Goal: Complete application form

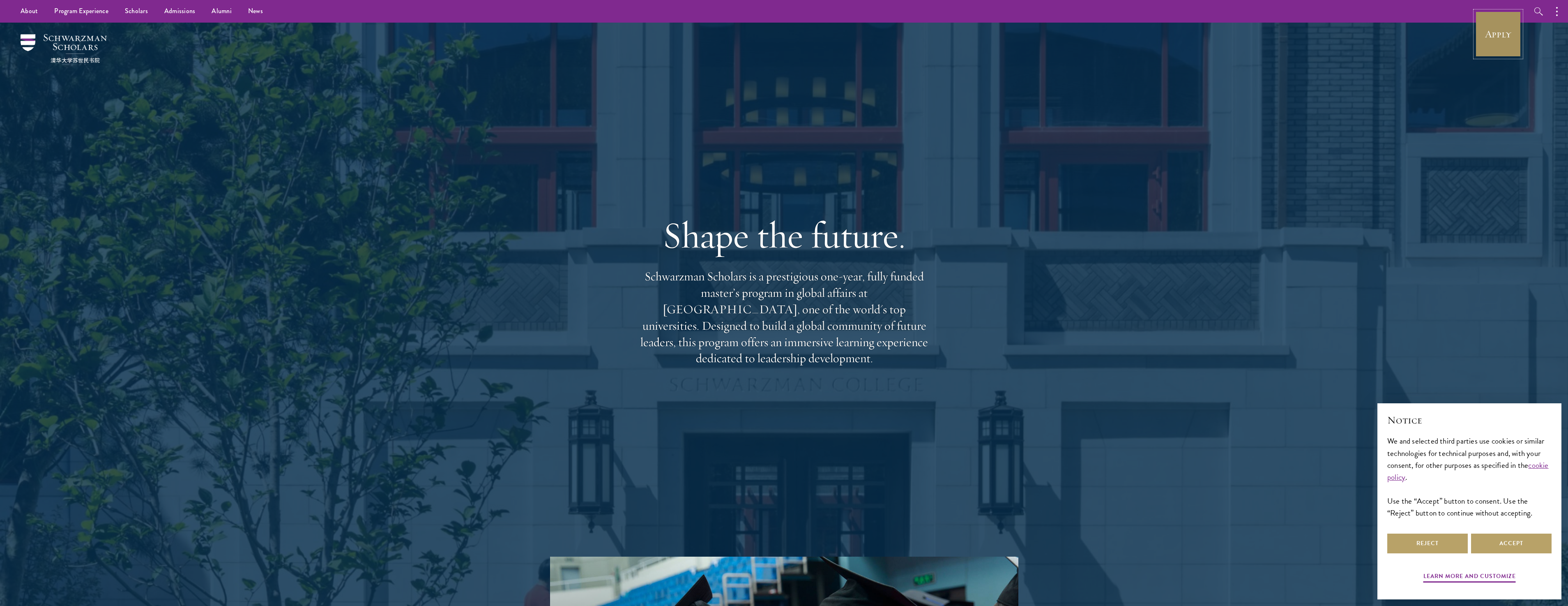
click at [1496, 36] on link "Apply" at bounding box center [1498, 34] width 46 height 46
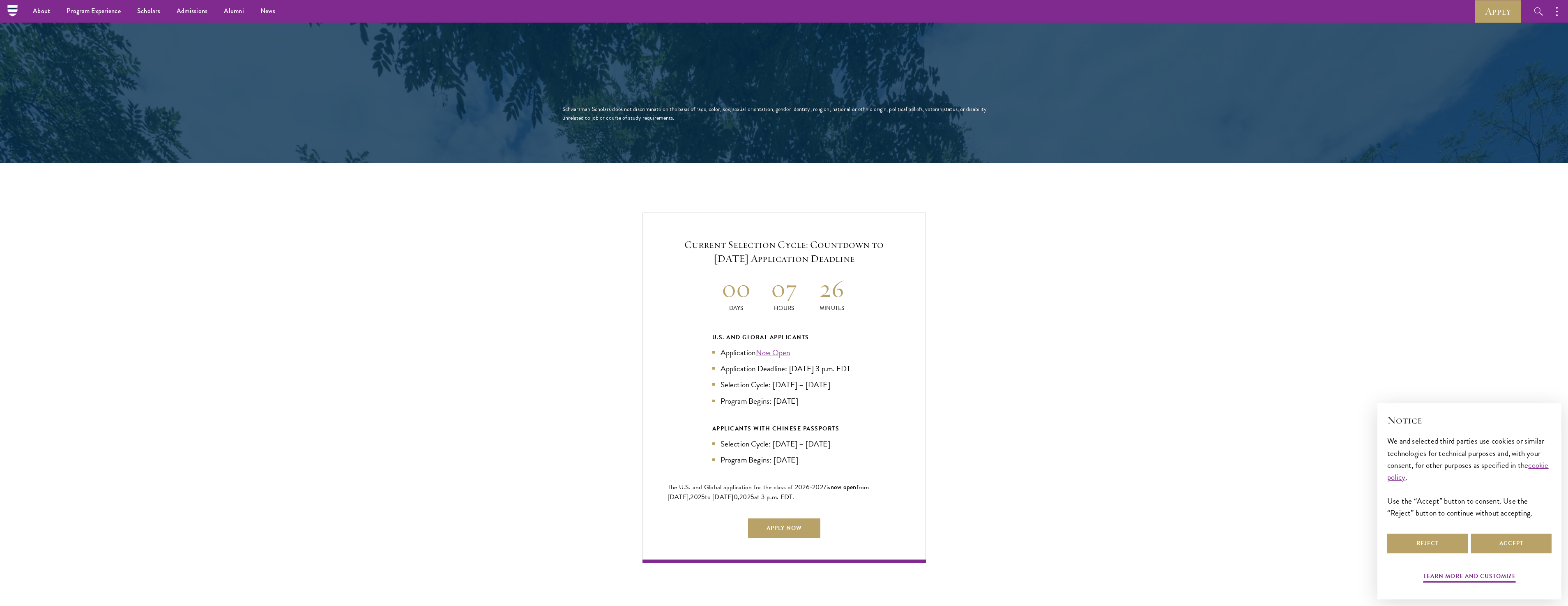
scroll to position [1562, 0]
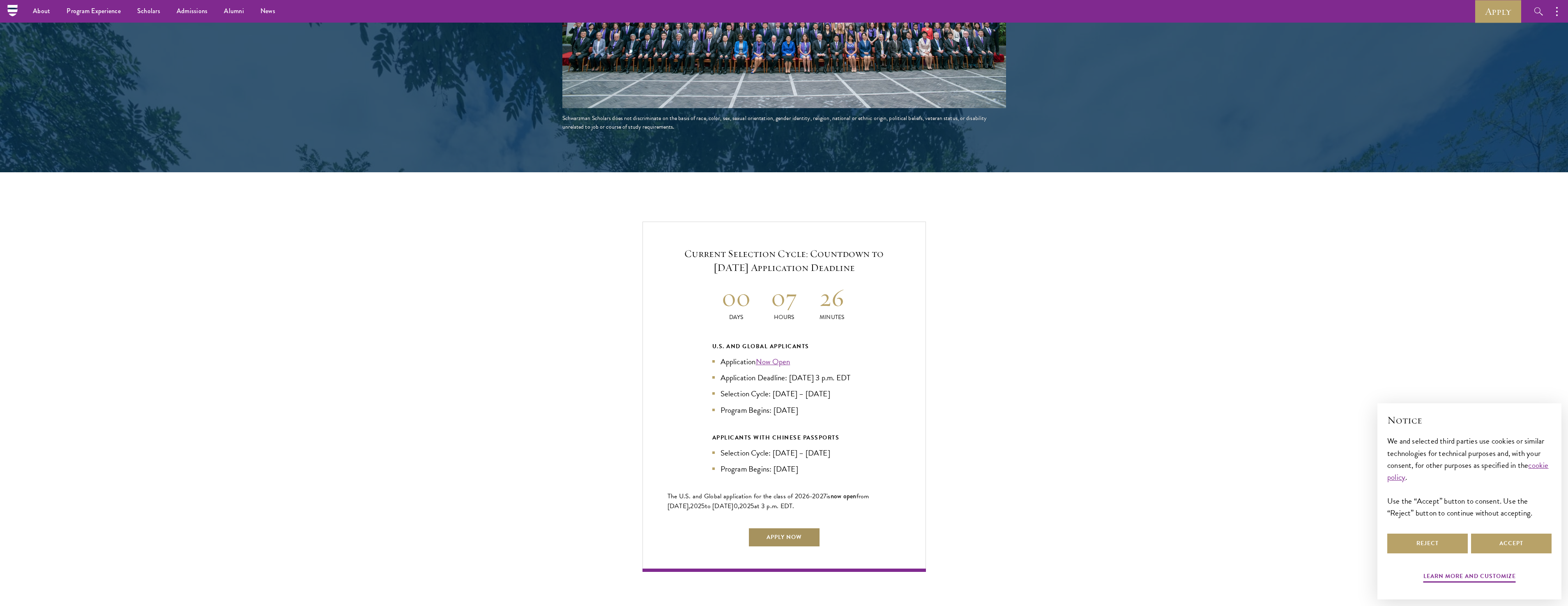
click at [785, 532] on link "Apply Now" at bounding box center [784, 537] width 72 height 19
